Goal: Find specific page/section: Find specific page/section

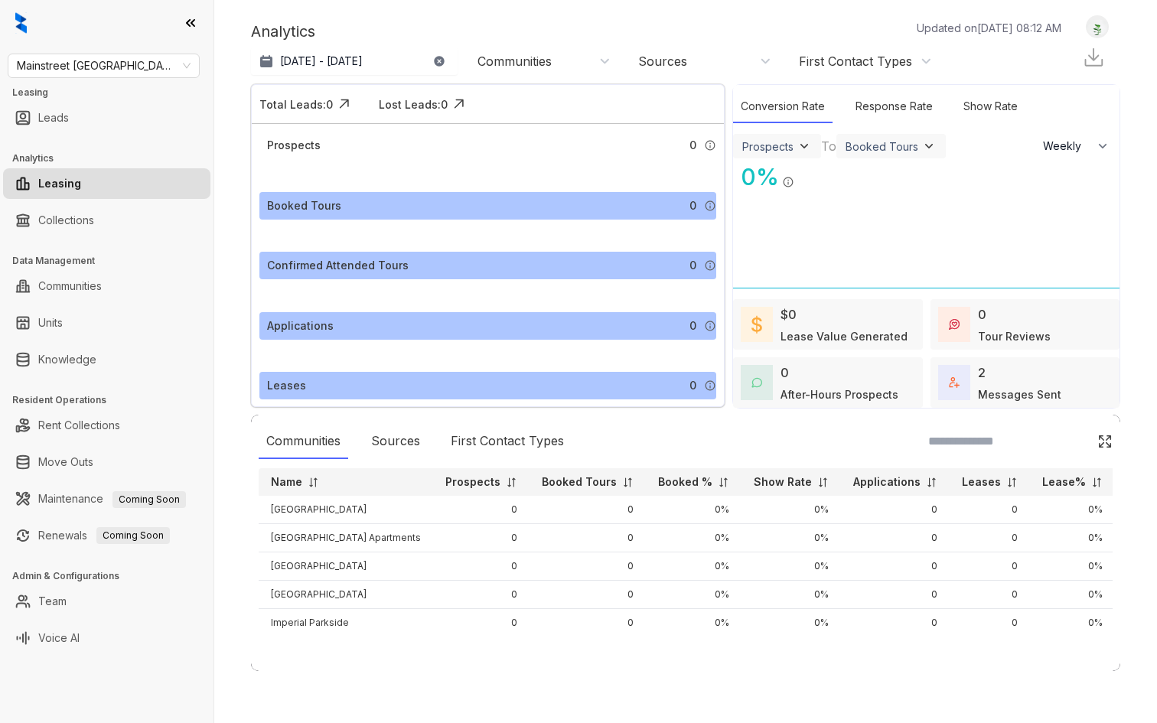
select select "******"
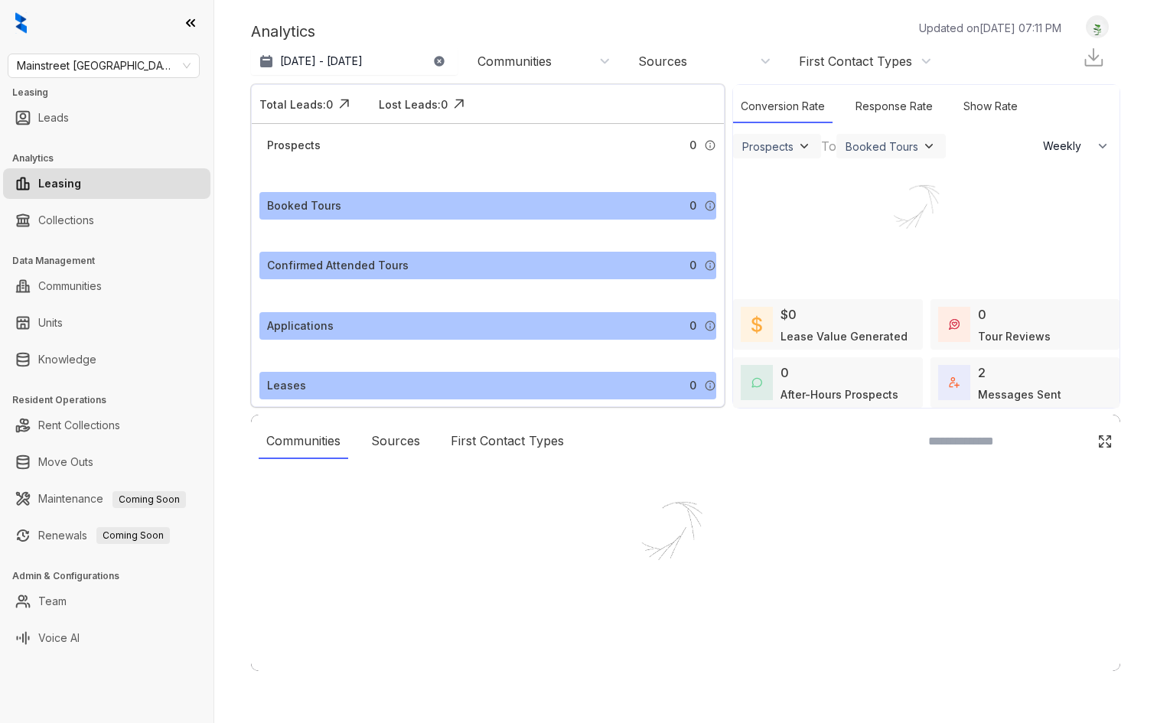
select select "******"
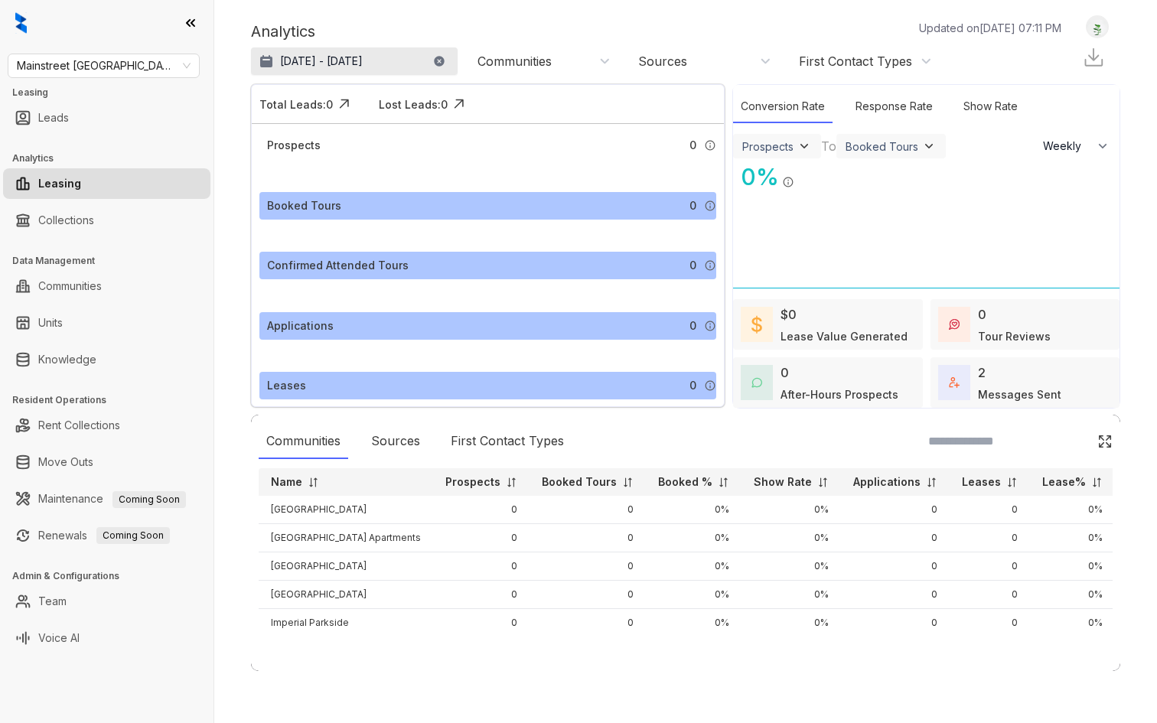
click at [357, 57] on p "[DATE] - [DATE]" at bounding box center [321, 61] width 83 height 15
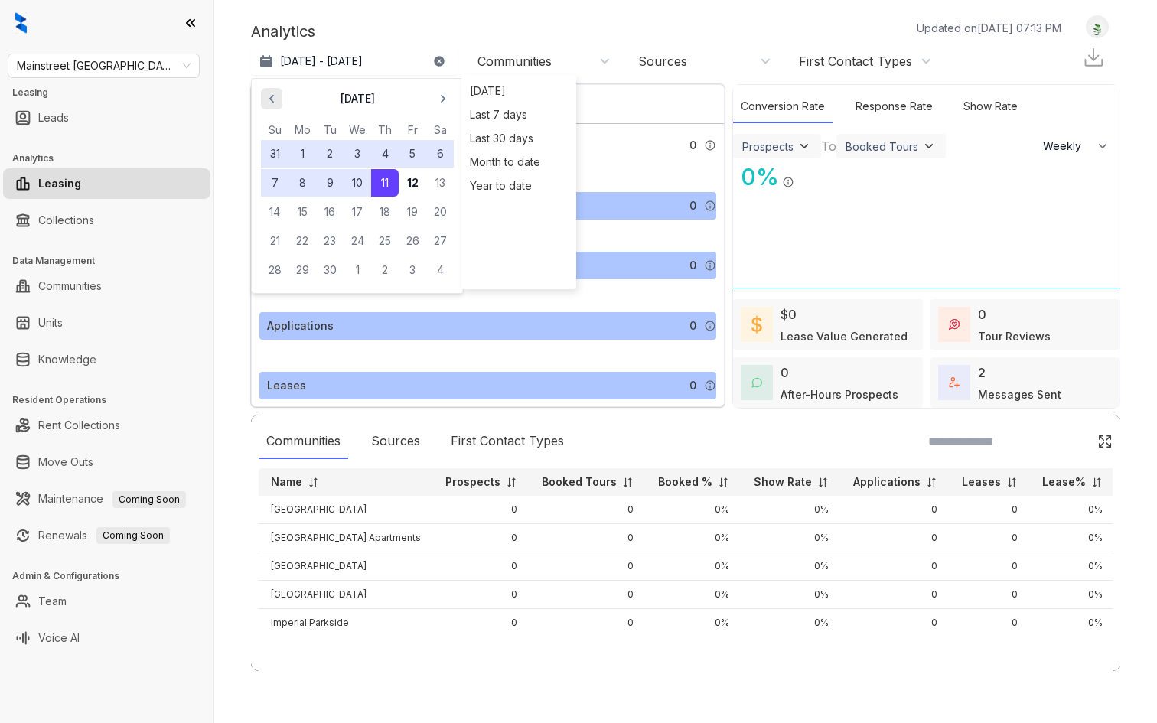
click at [282, 95] on span "button" at bounding box center [271, 98] width 24 height 24
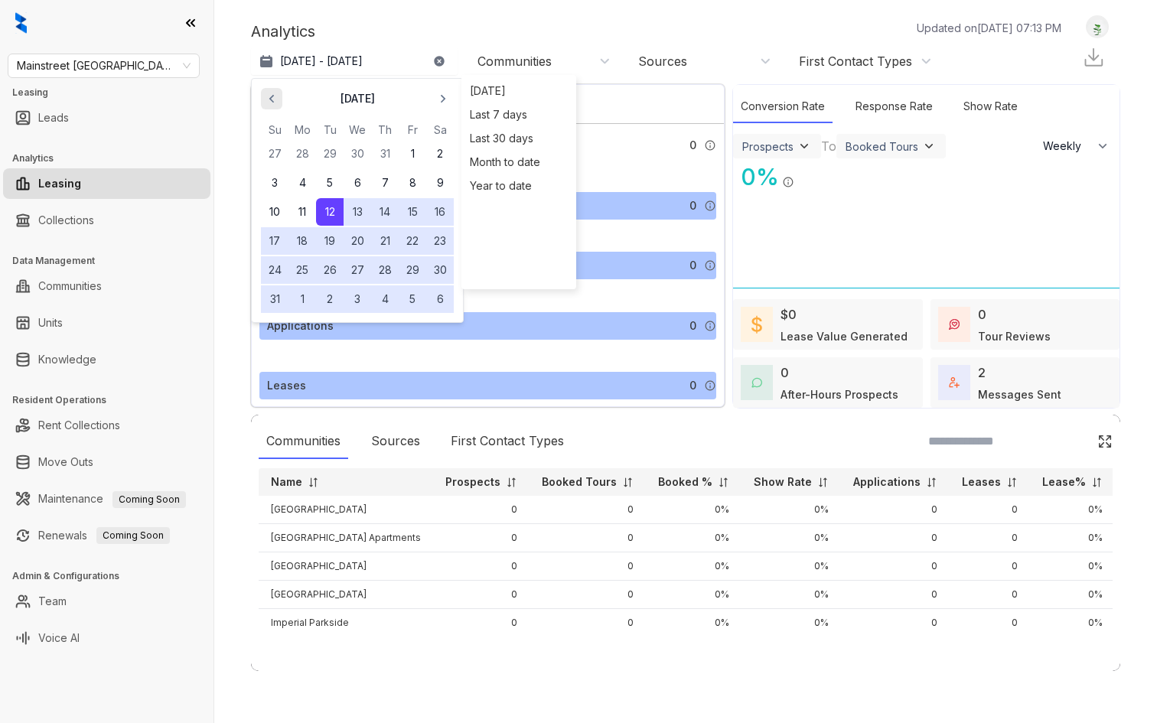
click at [278, 109] on span "button" at bounding box center [271, 98] width 24 height 24
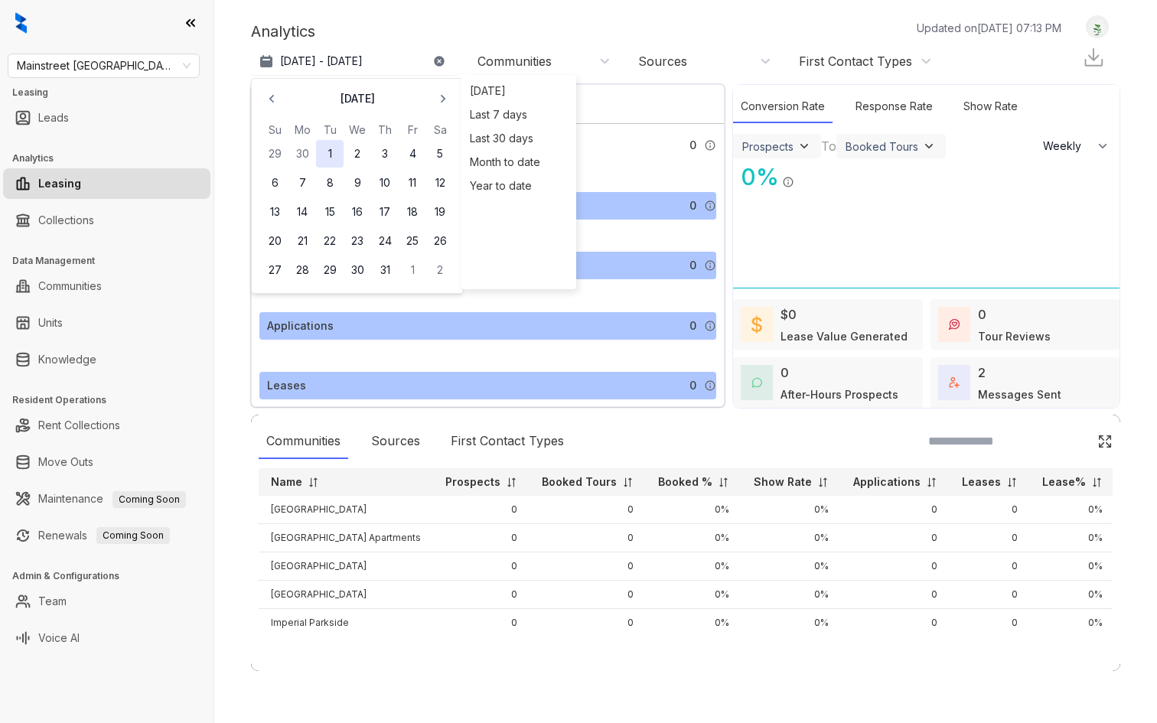
click at [321, 145] on button "1" at bounding box center [330, 154] width 28 height 28
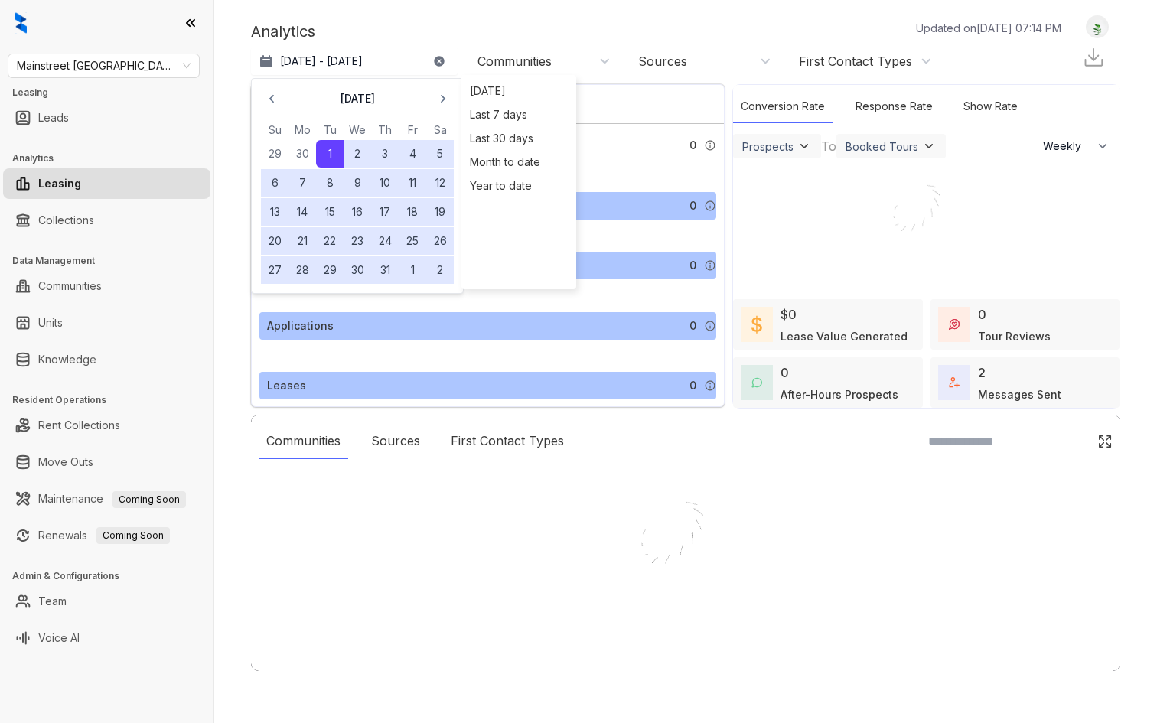
click at [387, 272] on div at bounding box center [578, 361] width 1157 height 723
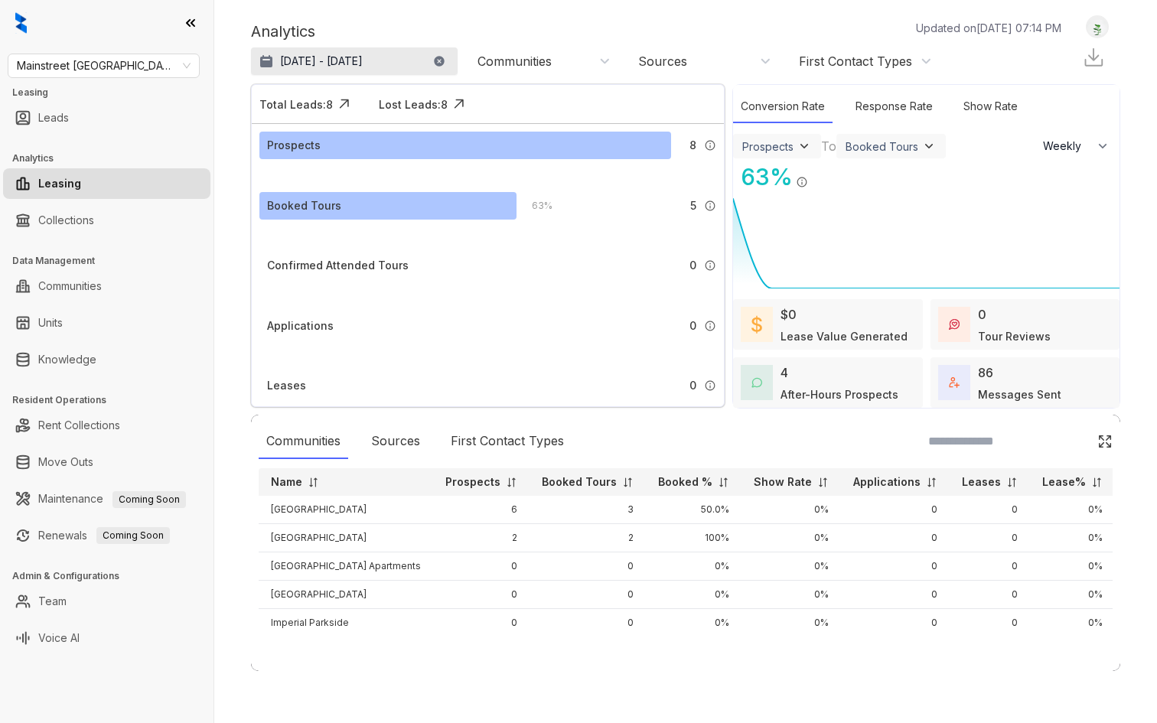
click at [363, 63] on p "[DATE] - [DATE]" at bounding box center [321, 61] width 83 height 15
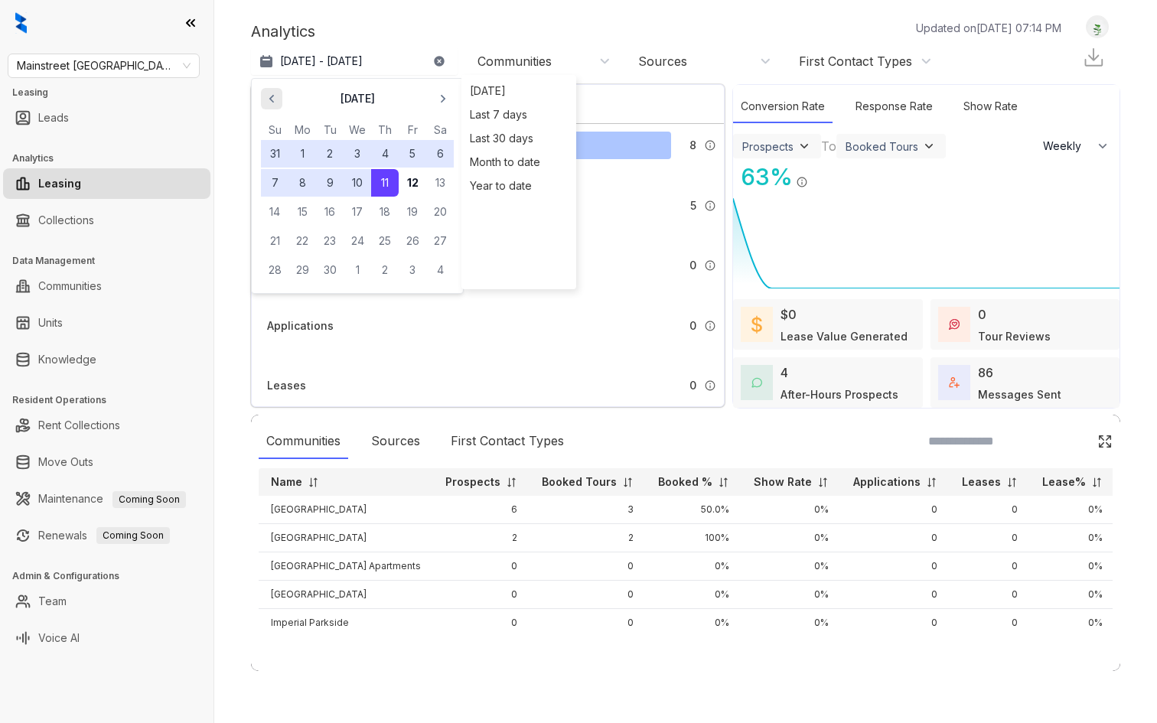
click at [279, 108] on span "button" at bounding box center [271, 98] width 24 height 24
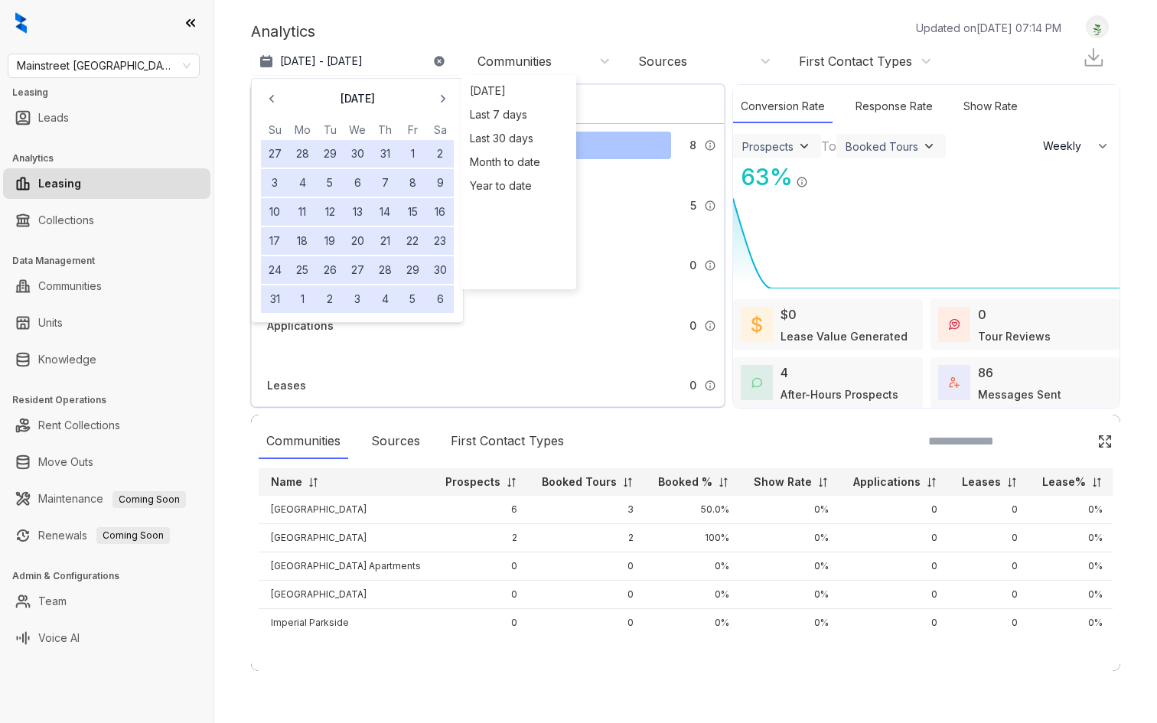
click at [384, 292] on button "4" at bounding box center [385, 299] width 28 height 28
click at [492, 135] on div "Last 30 days" at bounding box center [518, 138] width 107 height 24
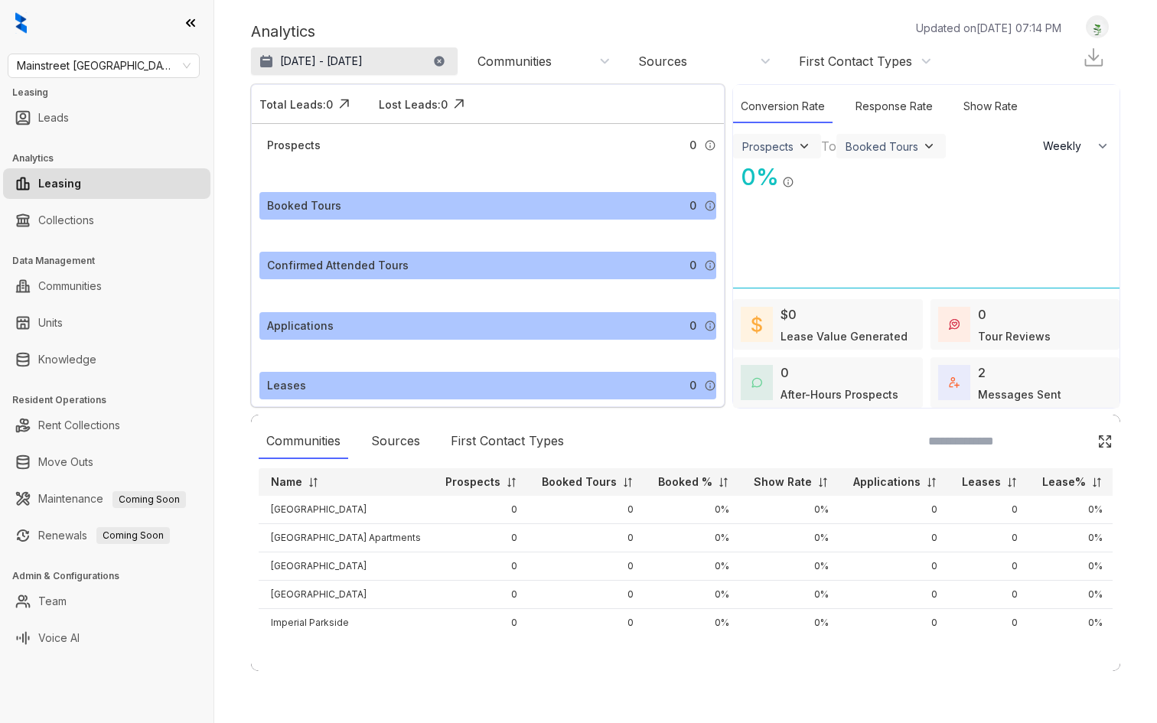
click at [363, 65] on p "[DATE] - [DATE]" at bounding box center [321, 61] width 83 height 15
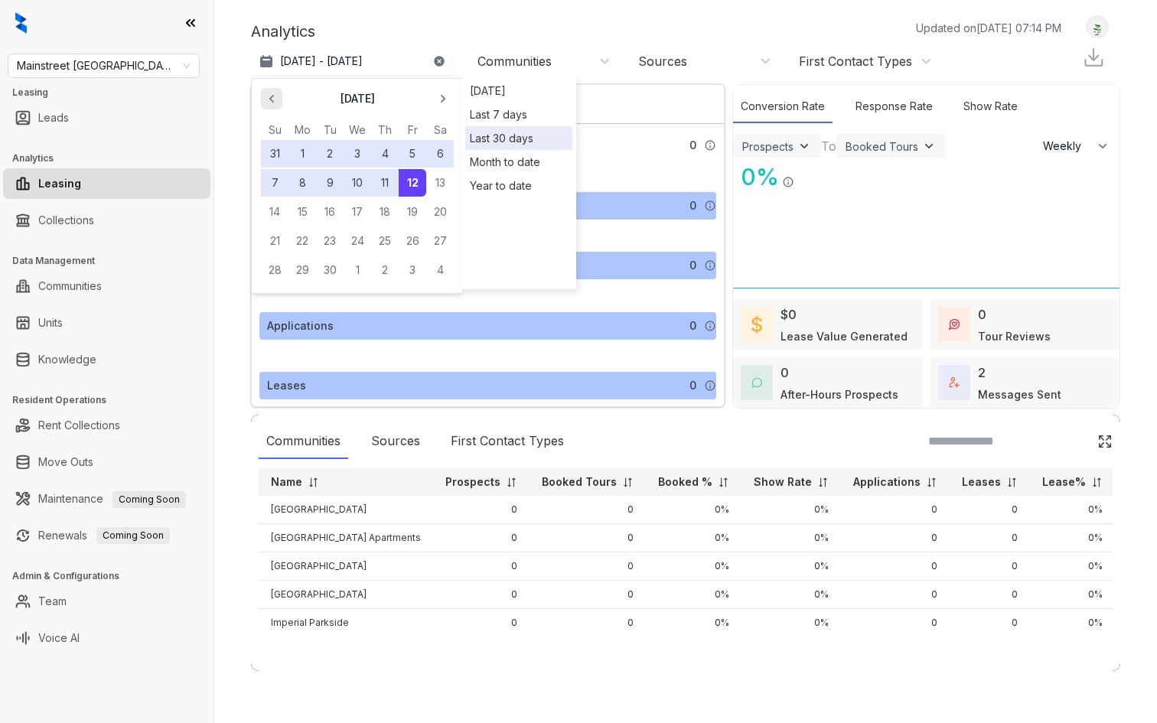
click at [273, 100] on icon "button" at bounding box center [271, 98] width 15 height 15
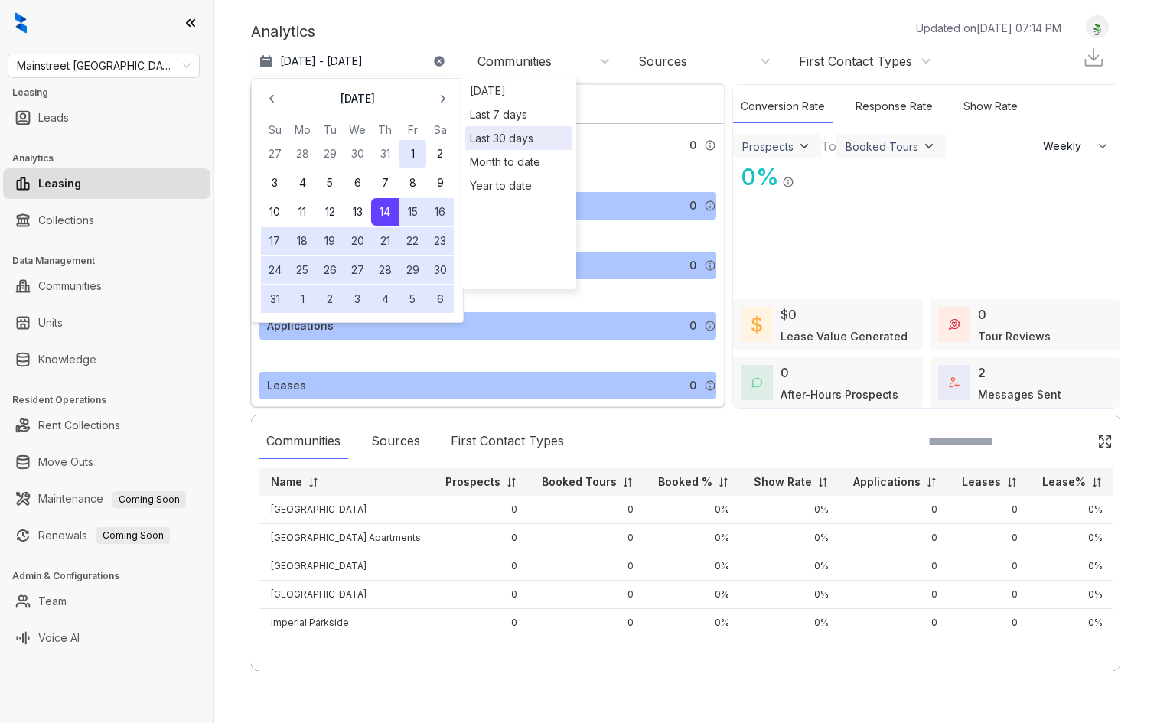
click at [407, 148] on button "1" at bounding box center [413, 154] width 28 height 28
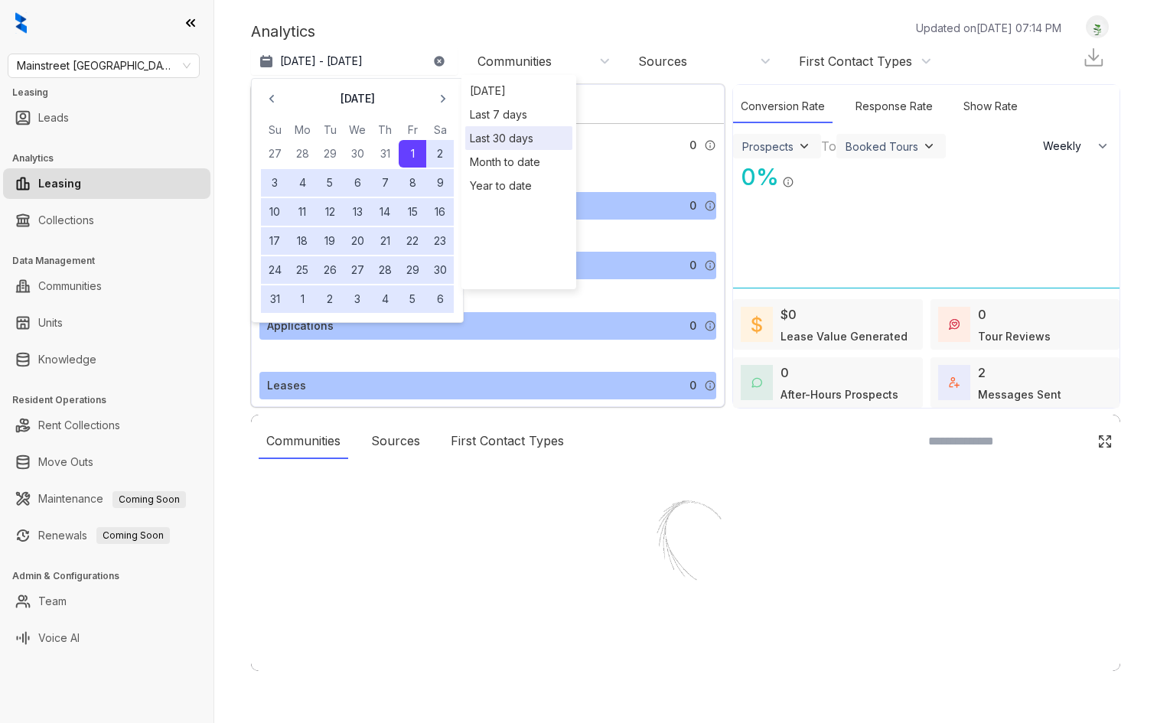
click at [442, 269] on button "30" at bounding box center [440, 270] width 28 height 28
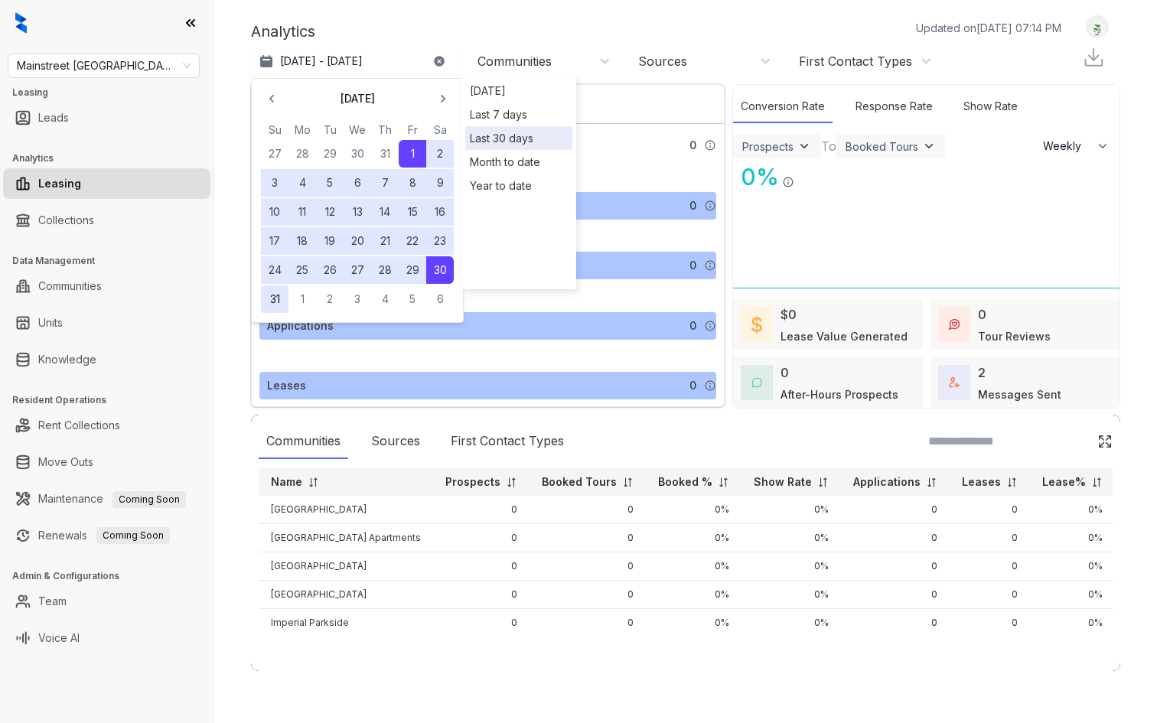
click at [270, 302] on button "31" at bounding box center [275, 299] width 28 height 28
click at [238, 106] on div "Analytics Updated on [DATE] 07:14 PM [DATE] - [DATE] [DATE] Su Mo Tu We Th Fr S…" at bounding box center [685, 361] width 943 height 723
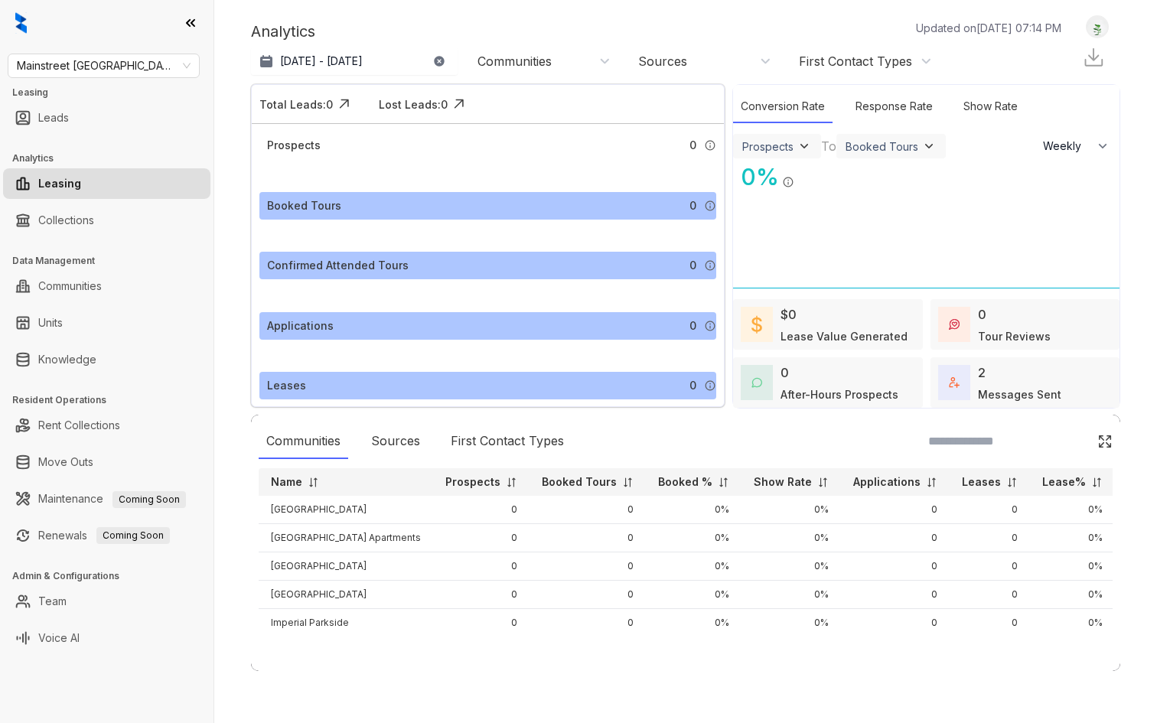
click at [508, 62] on div "Communities" at bounding box center [515, 61] width 74 height 17
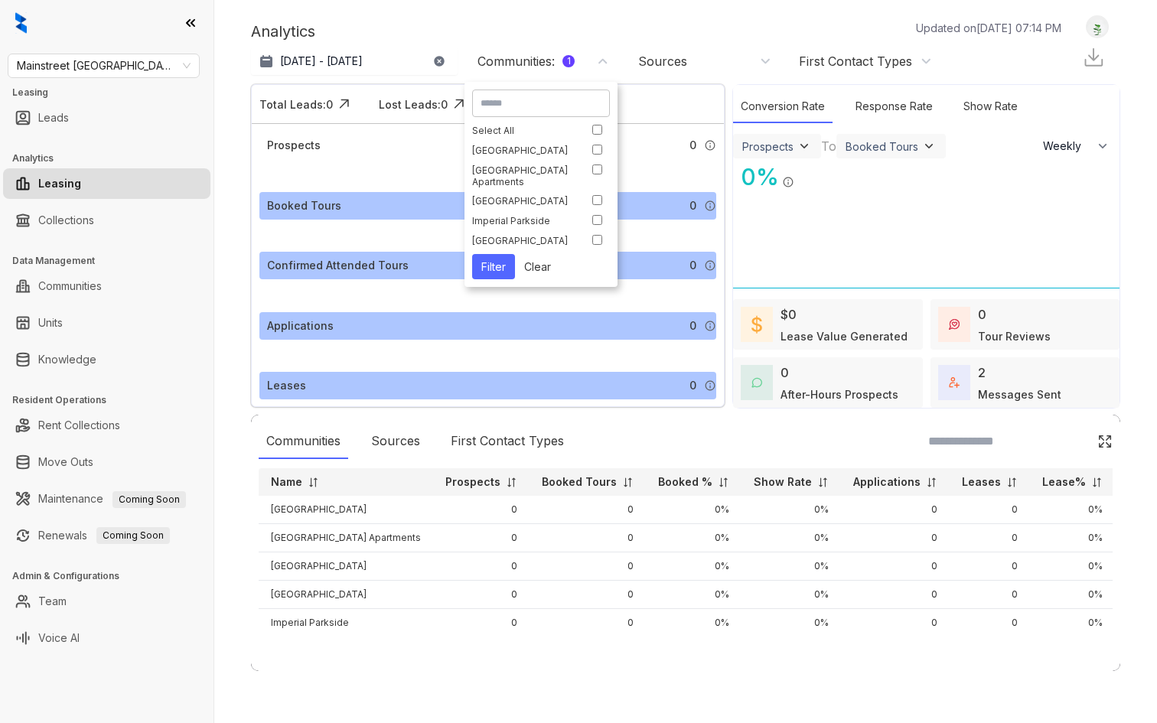
click at [494, 258] on button "Filter" at bounding box center [493, 266] width 43 height 25
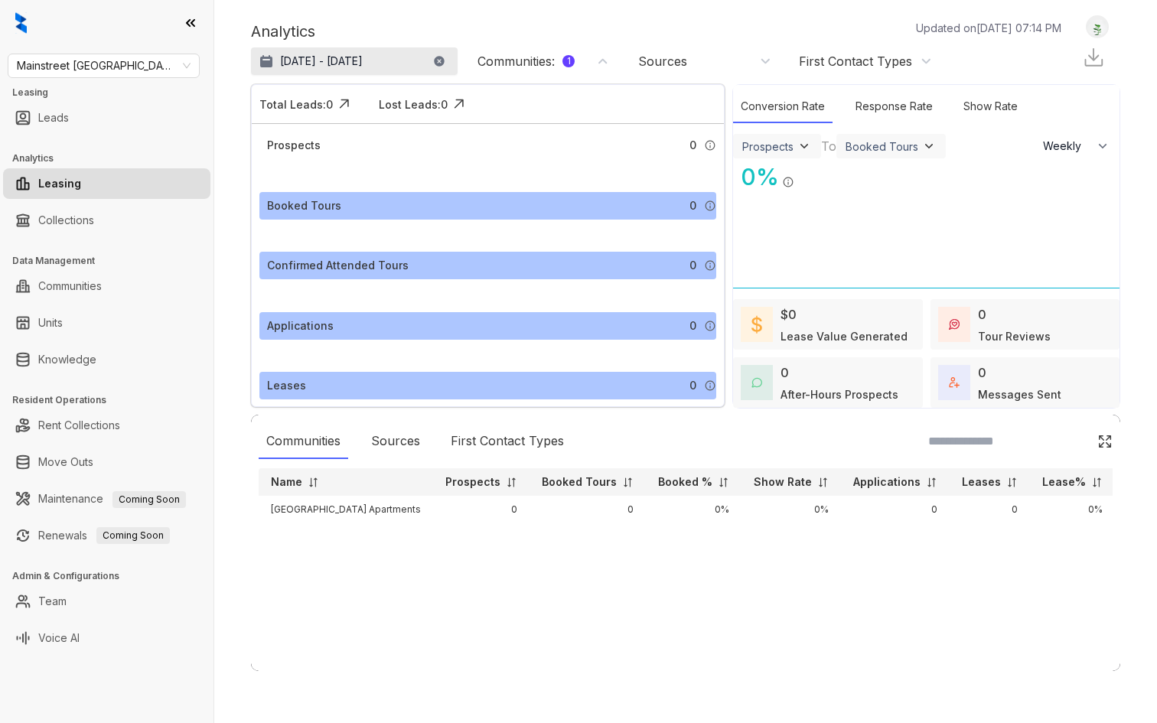
click at [360, 62] on p "[DATE] - [DATE]" at bounding box center [321, 61] width 83 height 15
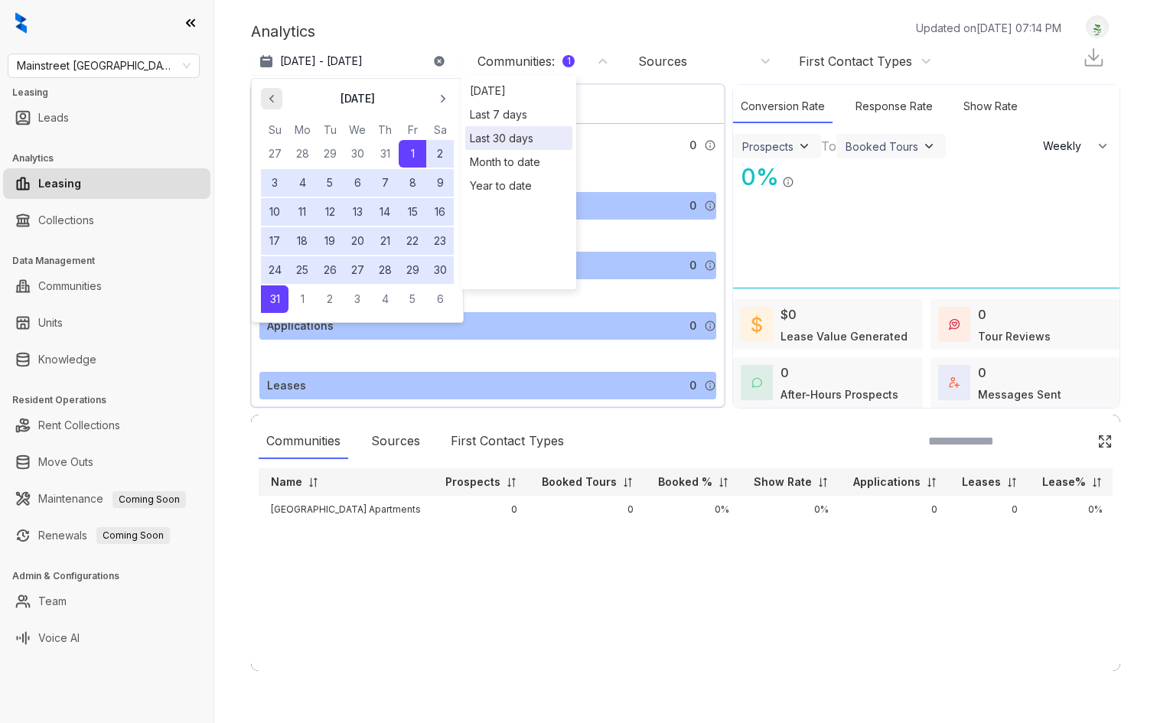
click at [273, 108] on span "button" at bounding box center [271, 98] width 24 height 24
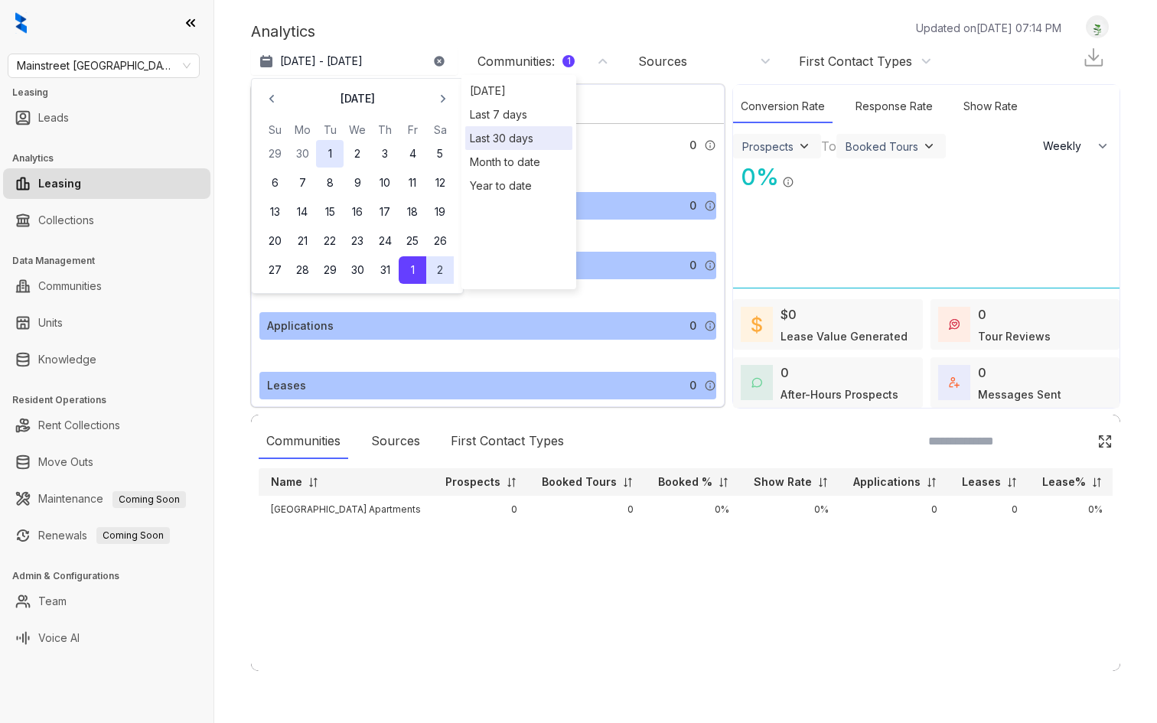
click at [331, 151] on button "1" at bounding box center [330, 154] width 28 height 28
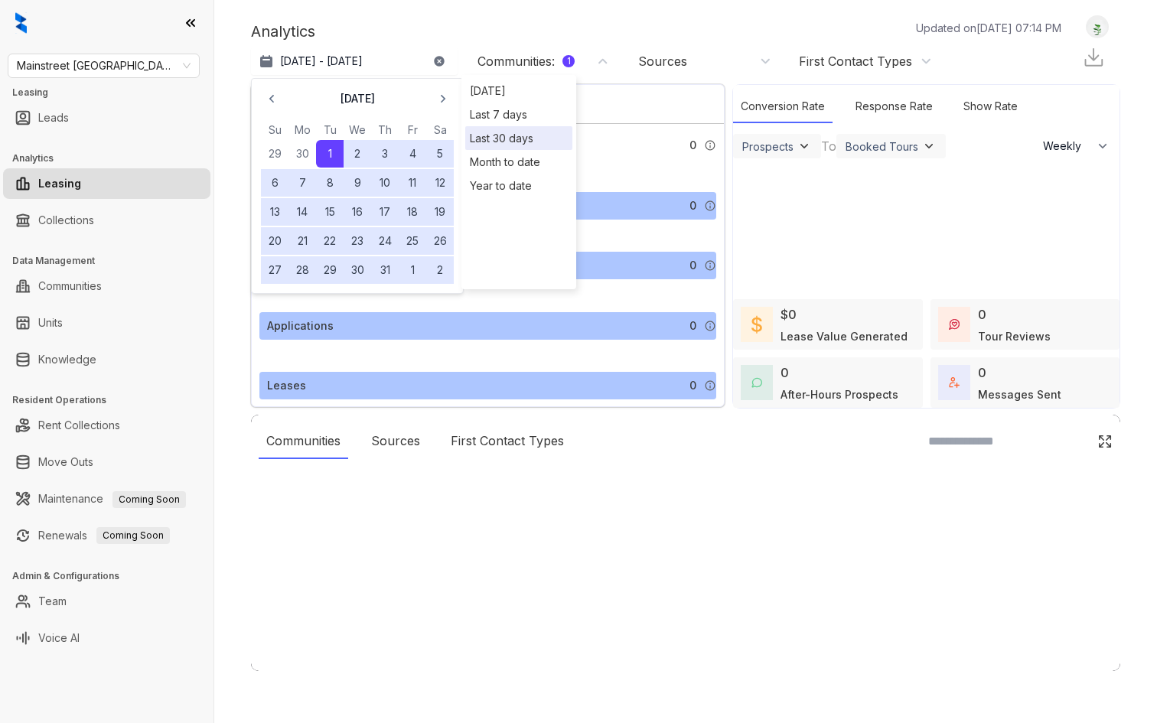
click at [382, 269] on div at bounding box center [578, 361] width 1157 height 723
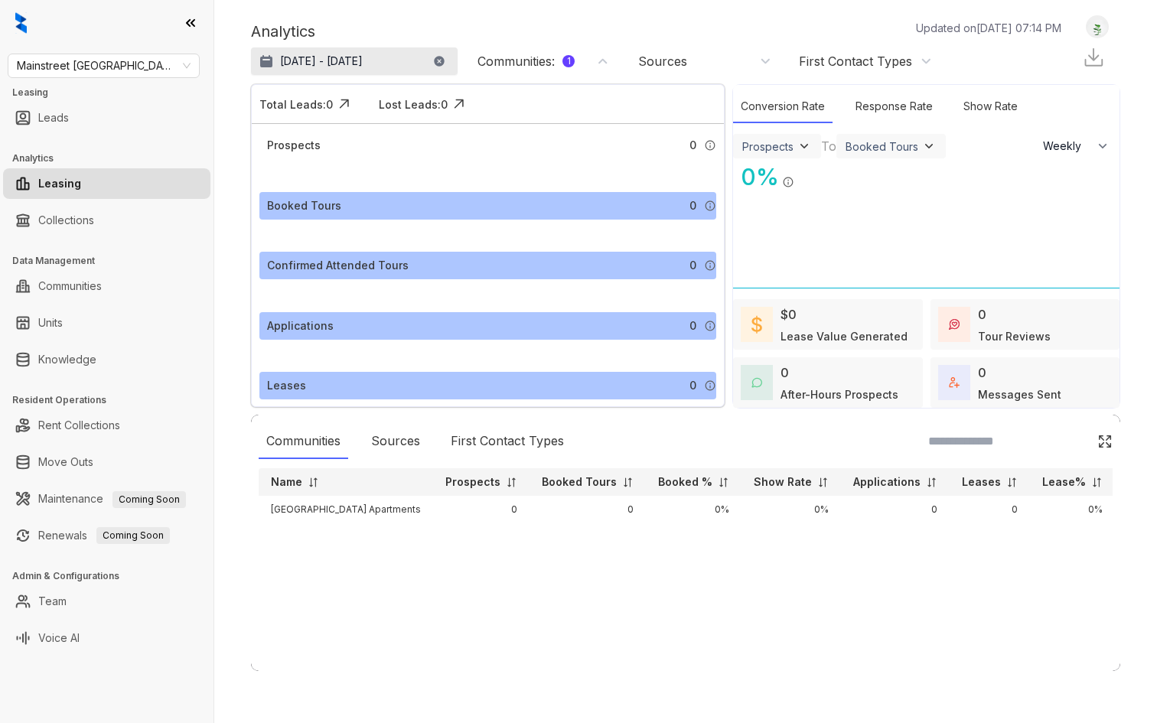
click at [363, 68] on p "[DATE] - [DATE]" at bounding box center [321, 61] width 83 height 15
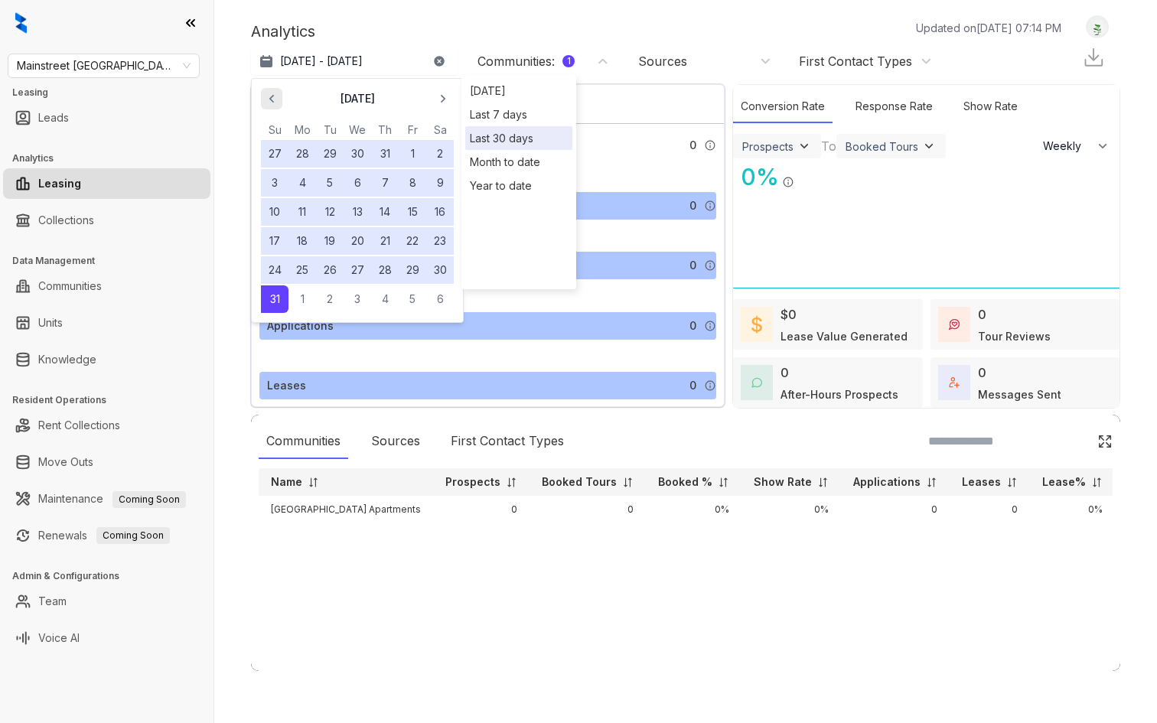
click at [272, 93] on icon "button" at bounding box center [271, 98] width 15 height 15
click at [380, 266] on button "31" at bounding box center [385, 270] width 28 height 28
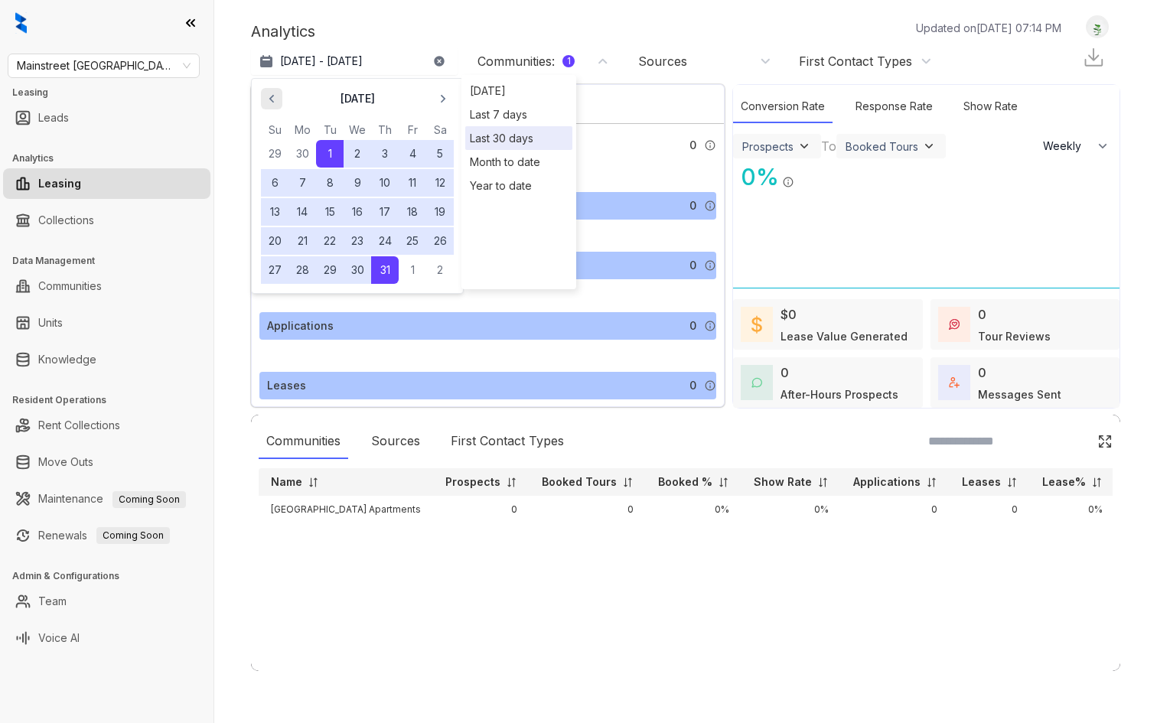
click at [271, 90] on span "button" at bounding box center [271, 98] width 24 height 24
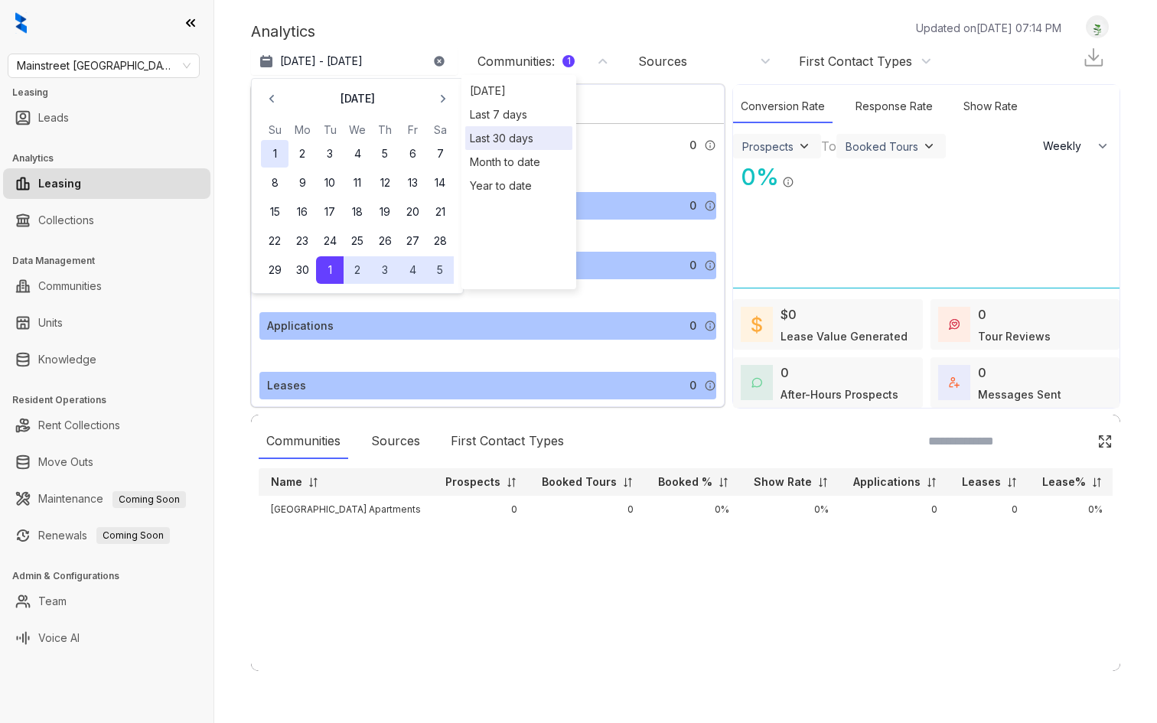
click at [281, 154] on button "1" at bounding box center [275, 154] width 28 height 28
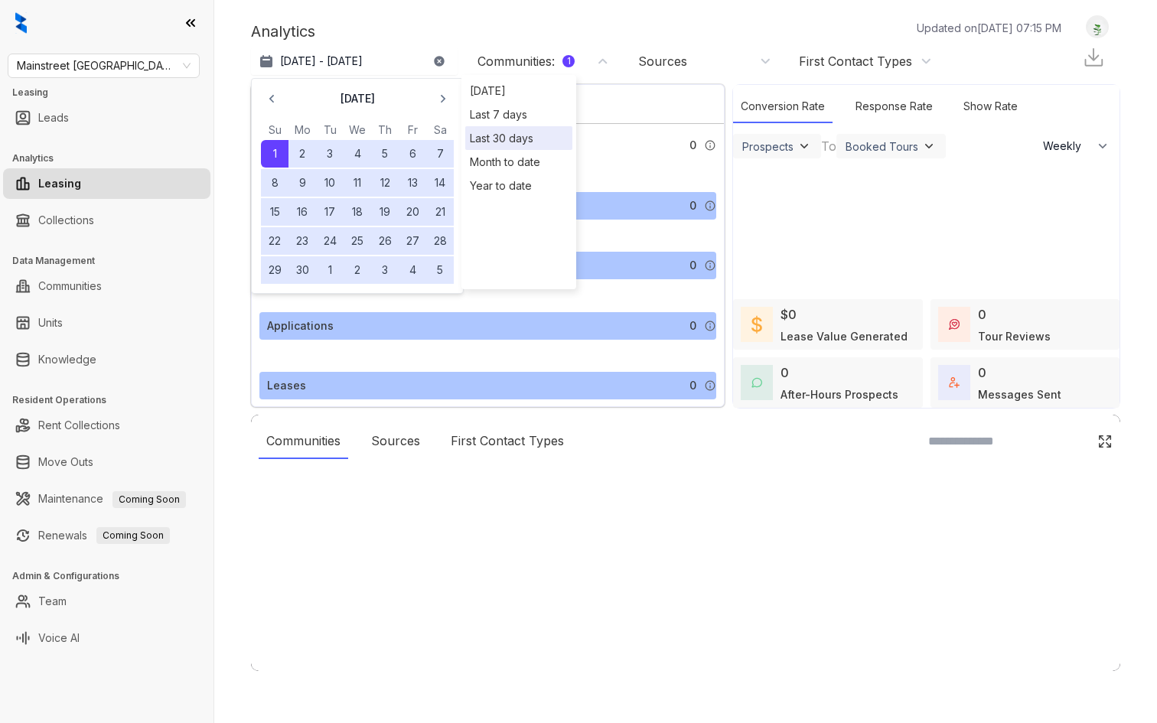
click at [303, 270] on div at bounding box center [578, 361] width 1157 height 723
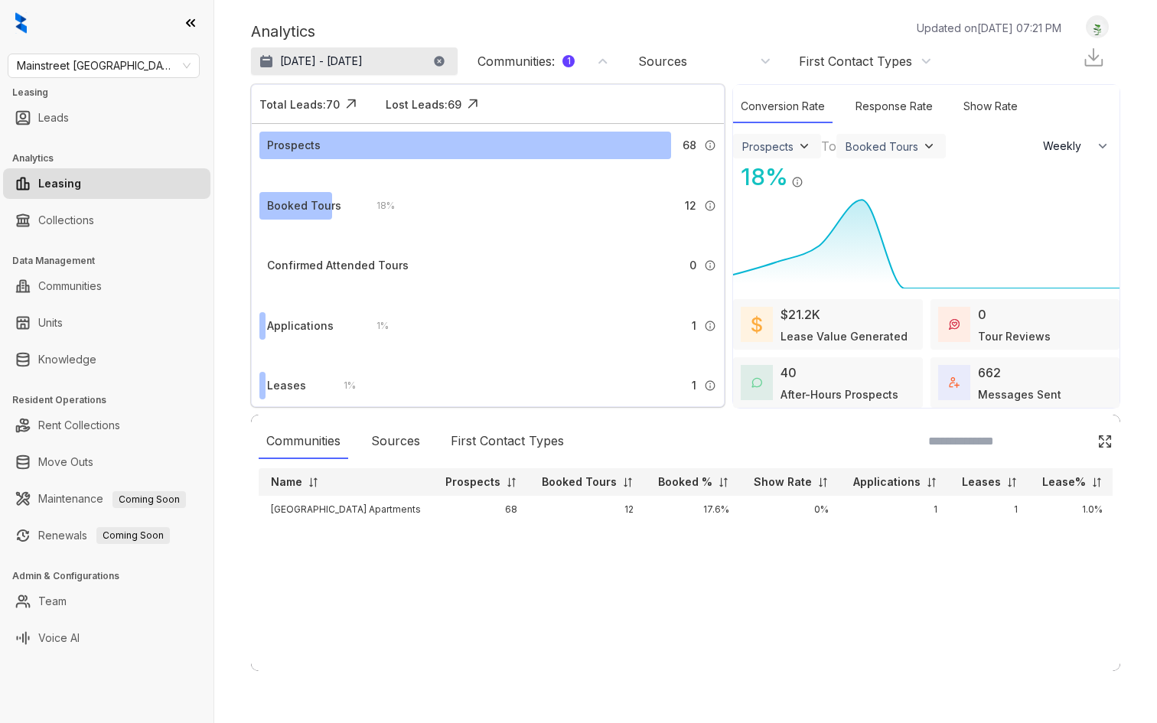
click at [331, 59] on p "[DATE] - [DATE]" at bounding box center [321, 61] width 83 height 15
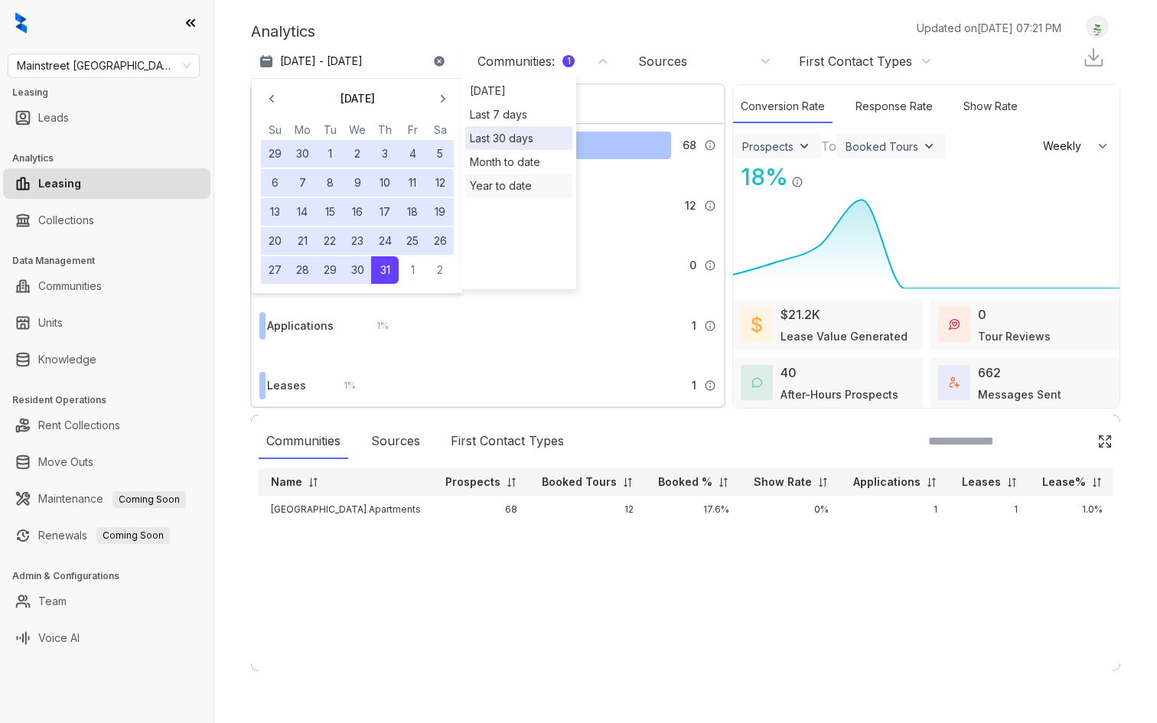
click at [491, 177] on div "Year to date" at bounding box center [518, 186] width 107 height 24
